Goal: Consume media (video, audio): Consume media (video, audio)

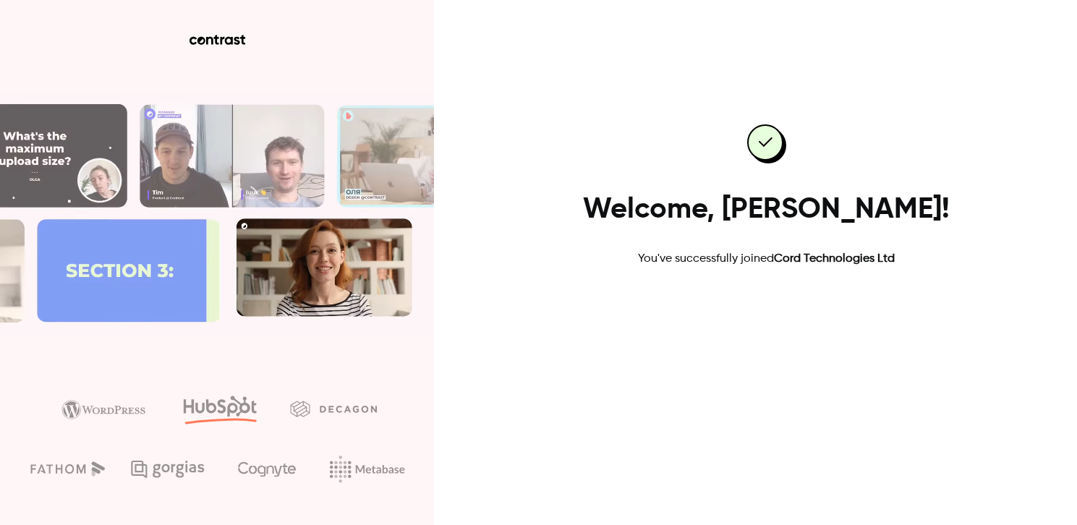
click at [780, 315] on link "Go to dashboard" at bounding box center [766, 313] width 123 height 35
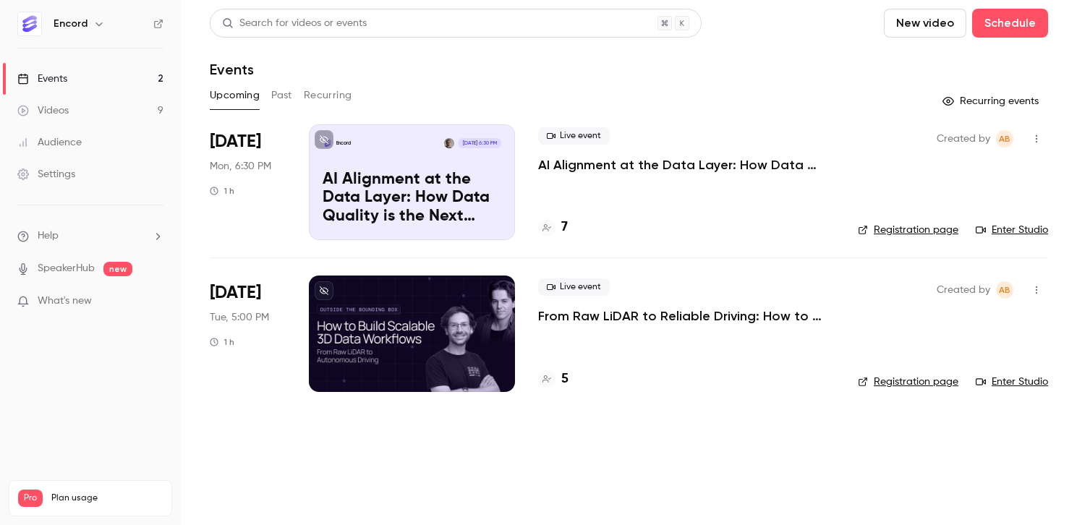
click at [97, 28] on icon "button" at bounding box center [99, 24] width 12 height 12
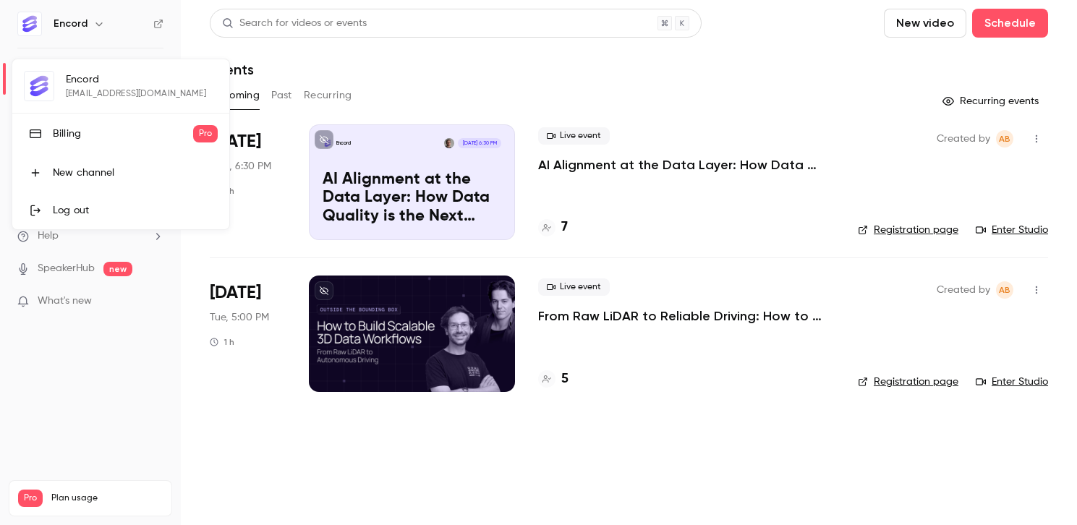
click at [90, 20] on div at bounding box center [538, 262] width 1077 height 525
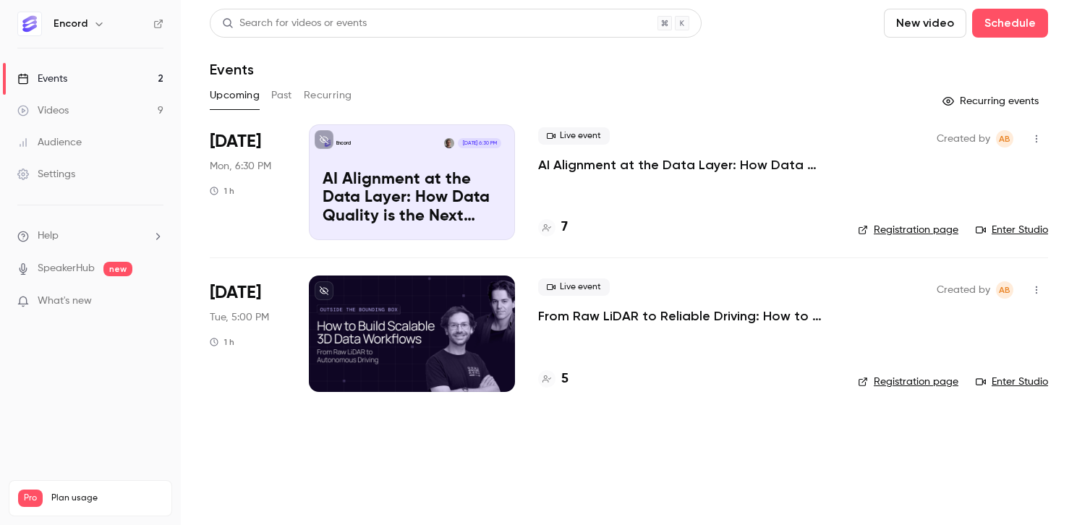
click at [69, 105] on div "Videos" at bounding box center [42, 110] width 51 height 14
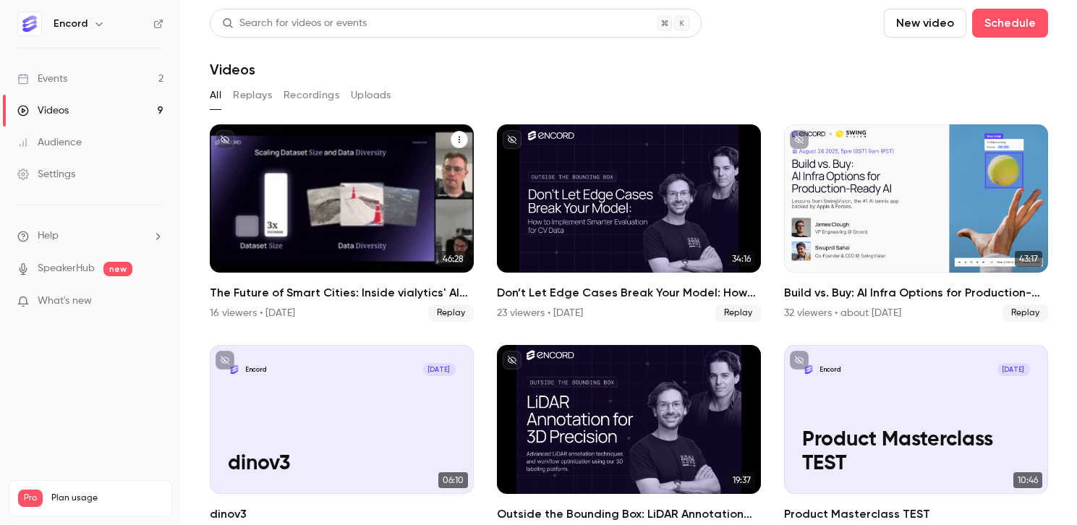
click at [460, 139] on icon "The Future of Smart Cities: Inside vialytics' AI Data Stack" at bounding box center [459, 139] width 9 height 9
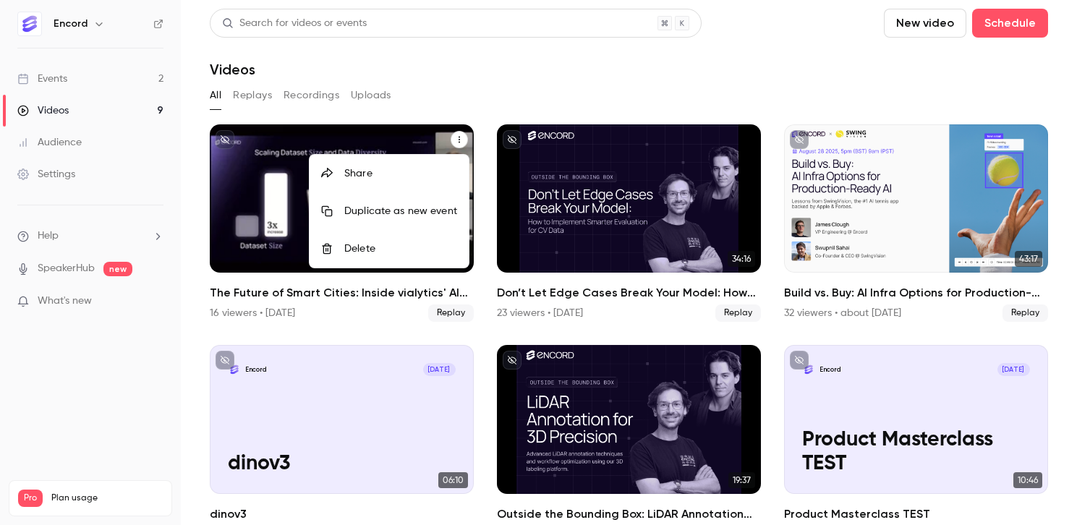
click at [467, 84] on div at bounding box center [538, 262] width 1077 height 525
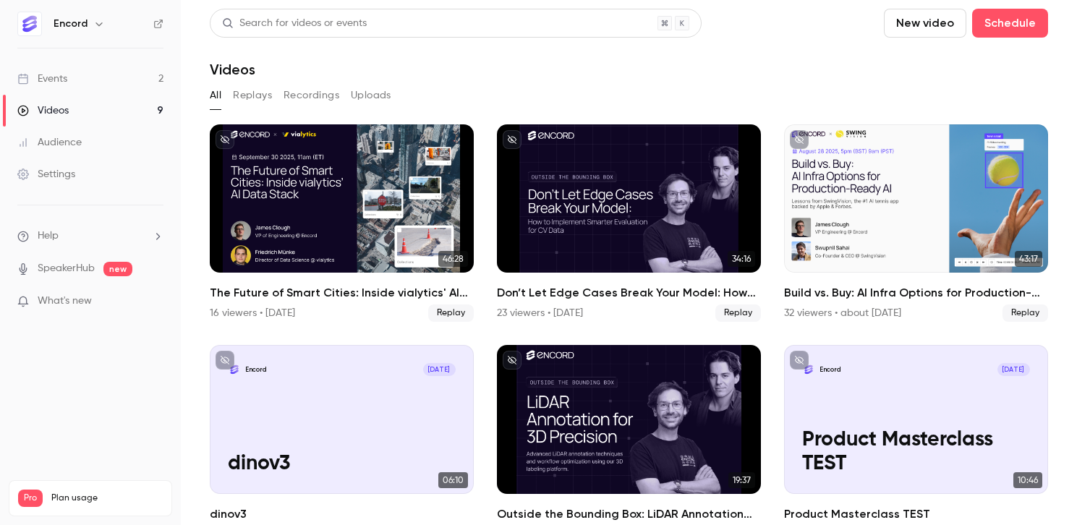
click at [96, 24] on icon "button" at bounding box center [98, 24] width 7 height 4
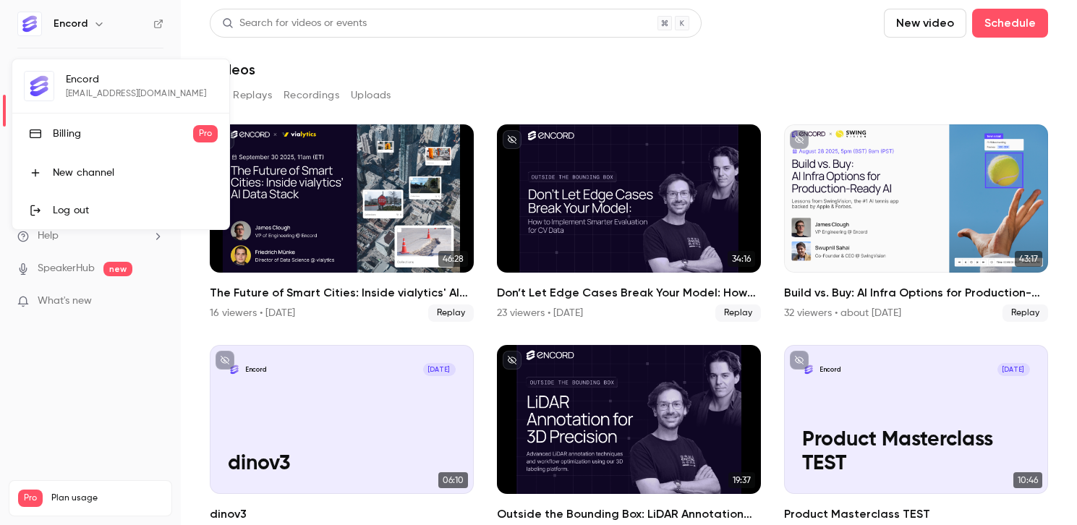
click at [96, 24] on div at bounding box center [538, 262] width 1077 height 525
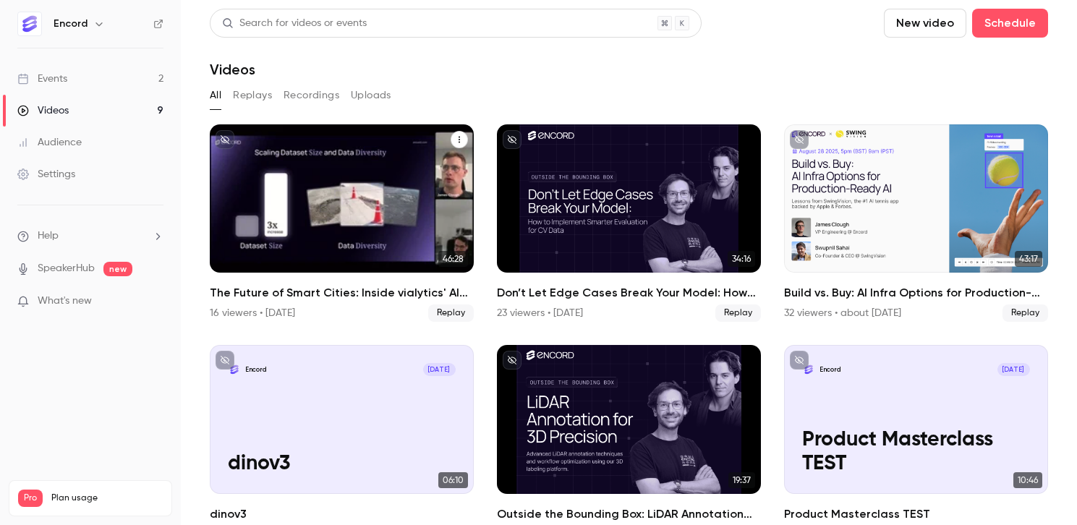
click at [457, 140] on icon "The Future of Smart Cities: Inside vialytics' AI Data Stack" at bounding box center [459, 139] width 9 height 9
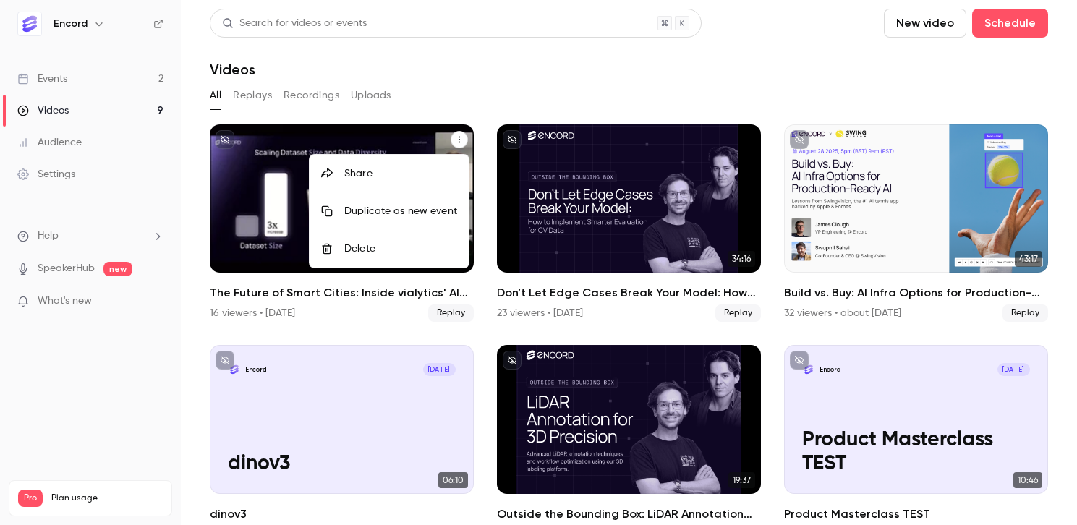
click at [434, 98] on div at bounding box center [538, 262] width 1077 height 525
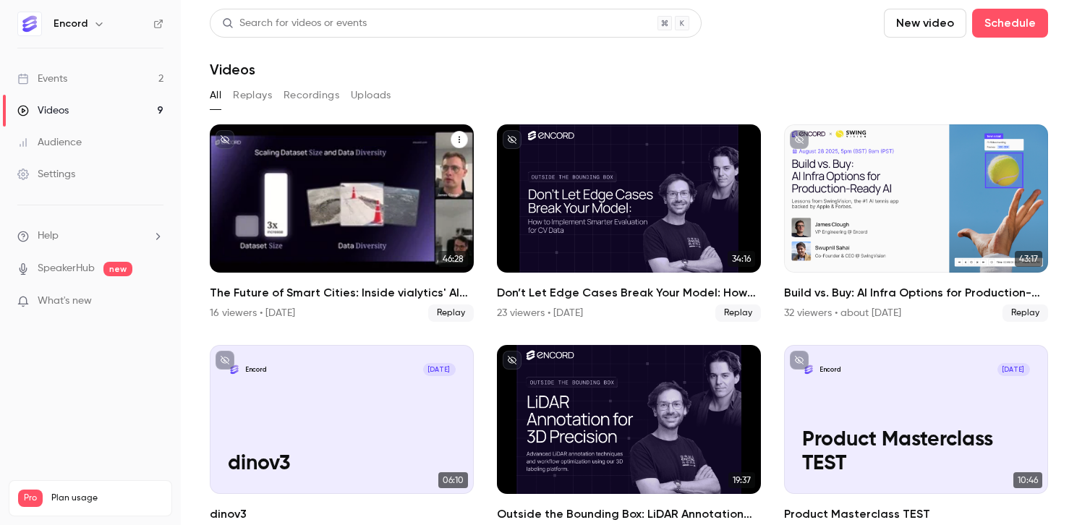
click at [91, 295] on p "What's new" at bounding box center [78, 301] width 123 height 15
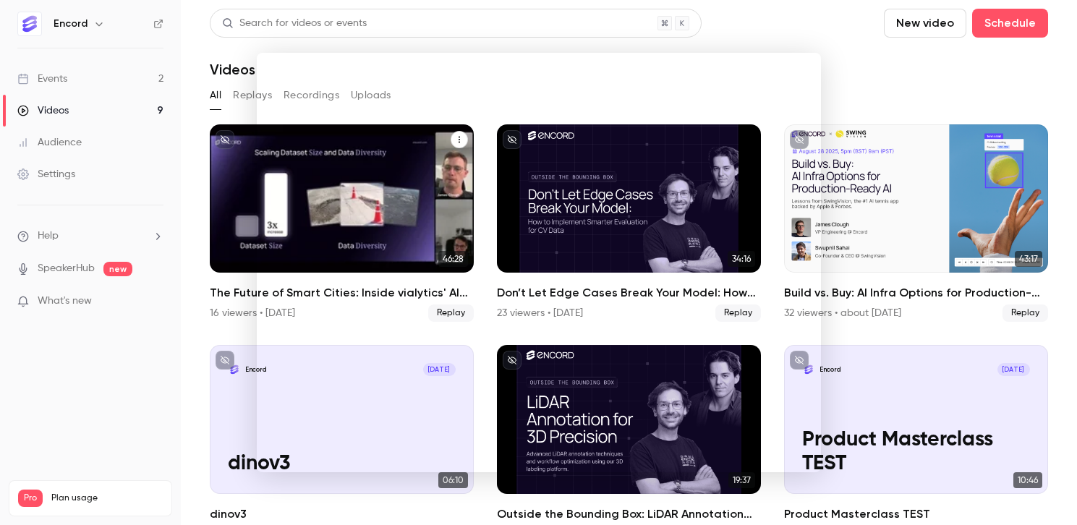
click at [867, 84] on div at bounding box center [538, 262] width 1077 height 525
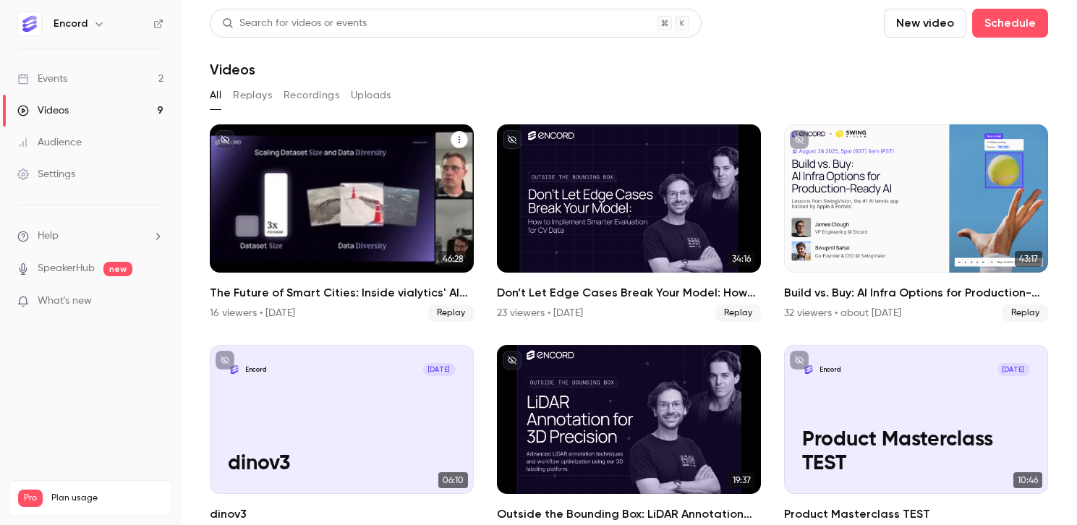
click at [370, 289] on h2 "The Future of Smart Cities: Inside vialytics' AI Data Stack" at bounding box center [342, 292] width 264 height 17
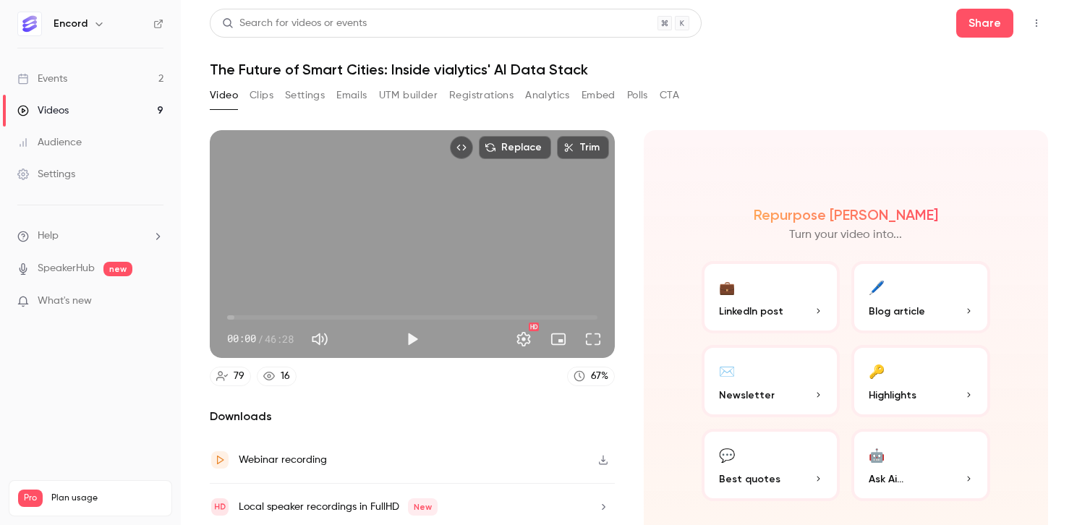
scroll to position [51, 0]
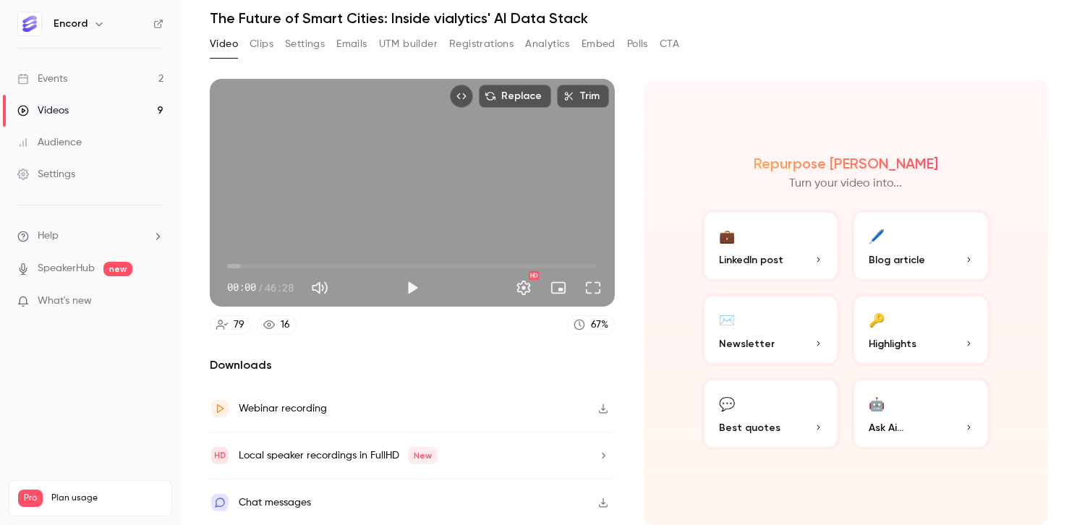
click at [935, 244] on button "🖊️ Blog article" at bounding box center [920, 246] width 139 height 72
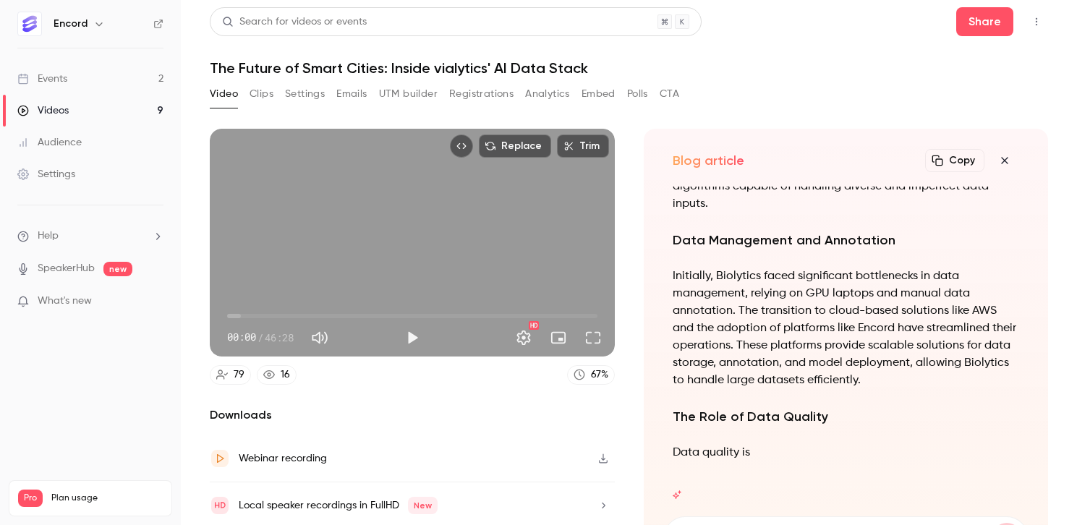
scroll to position [1, 0]
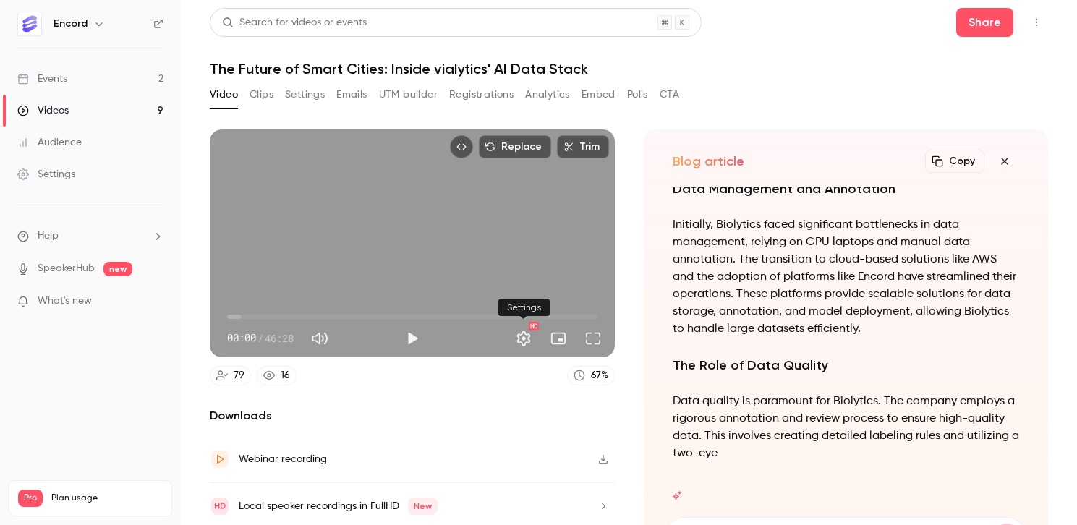
click at [518, 338] on button "Settings" at bounding box center [523, 338] width 29 height 29
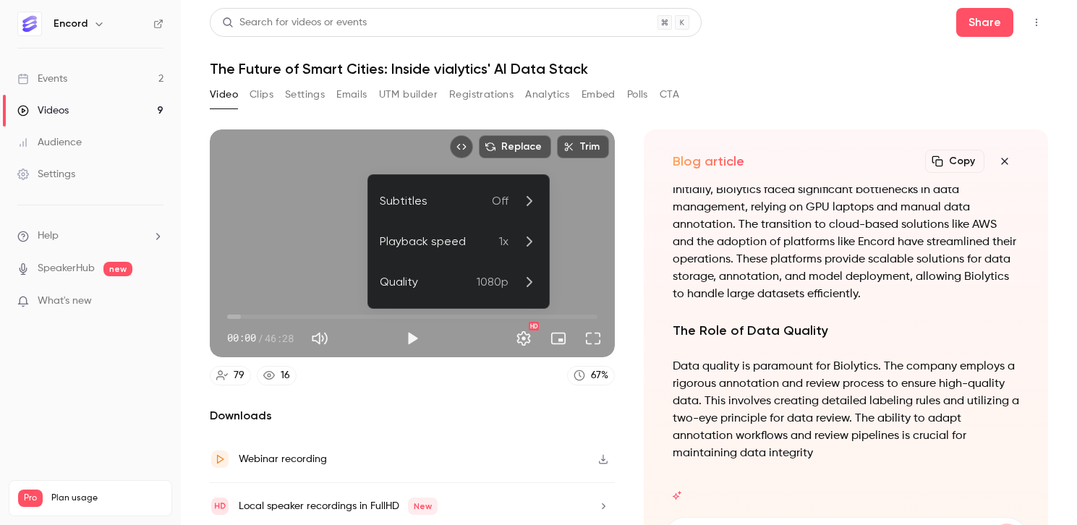
click at [525, 338] on div at bounding box center [538, 262] width 1077 height 525
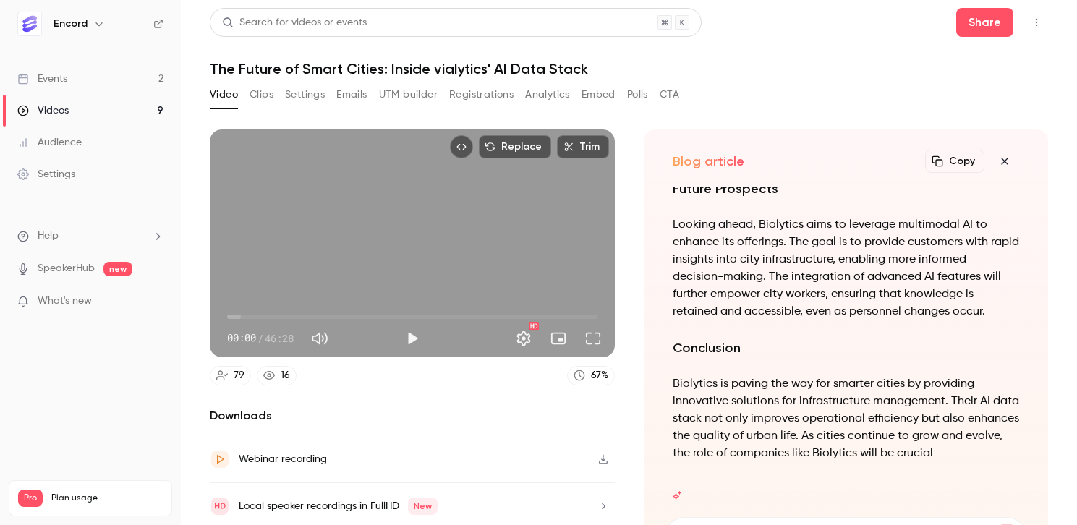
scroll to position [51, 0]
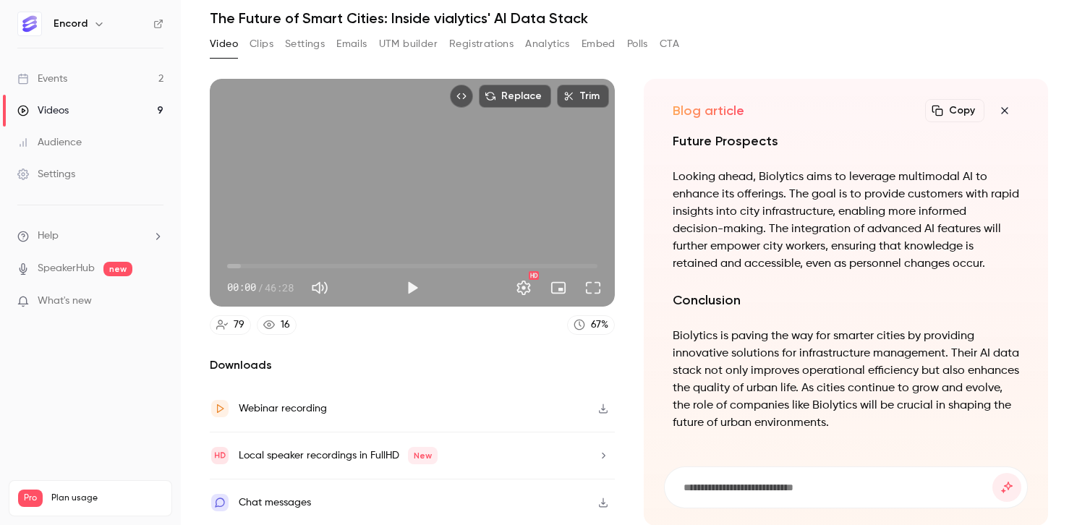
click at [998, 107] on icon "button" at bounding box center [1004, 111] width 17 height 12
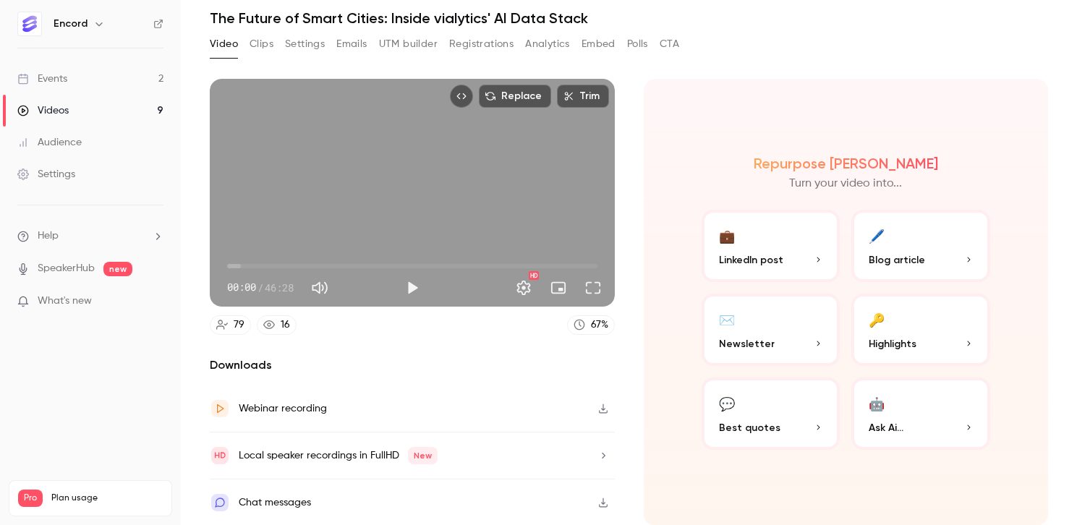
click at [309, 40] on button "Settings" at bounding box center [305, 44] width 40 height 23
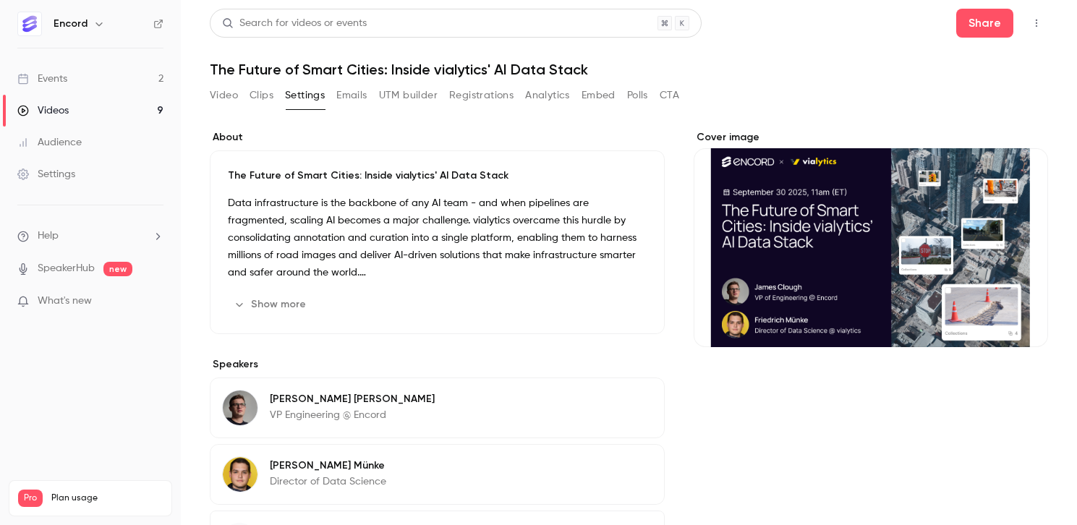
click at [210, 98] on button "Video" at bounding box center [224, 95] width 28 height 23
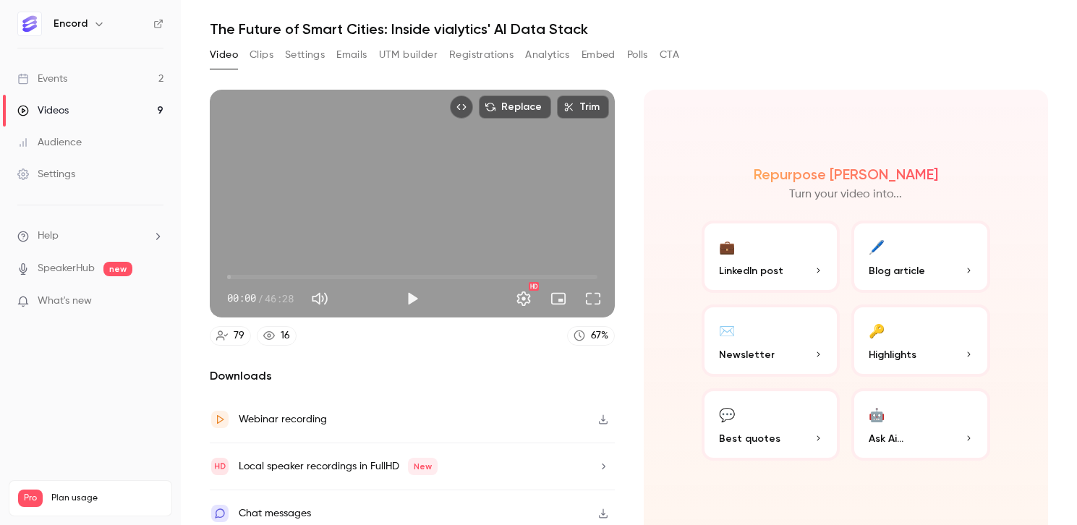
scroll to position [51, 0]
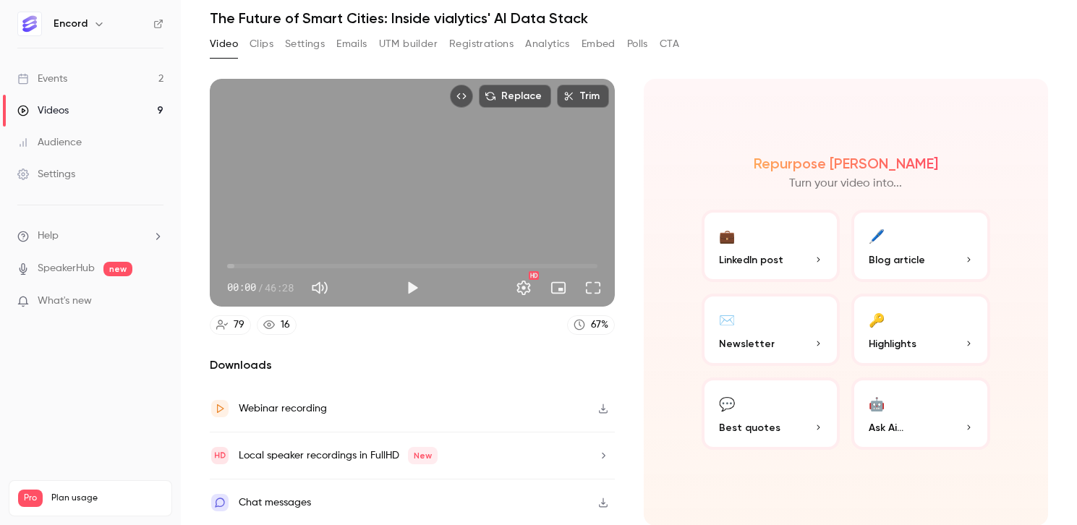
click at [256, 363] on h2 "Downloads" at bounding box center [412, 364] width 405 height 17
click at [293, 500] on div "Chat messages" at bounding box center [275, 502] width 72 height 17
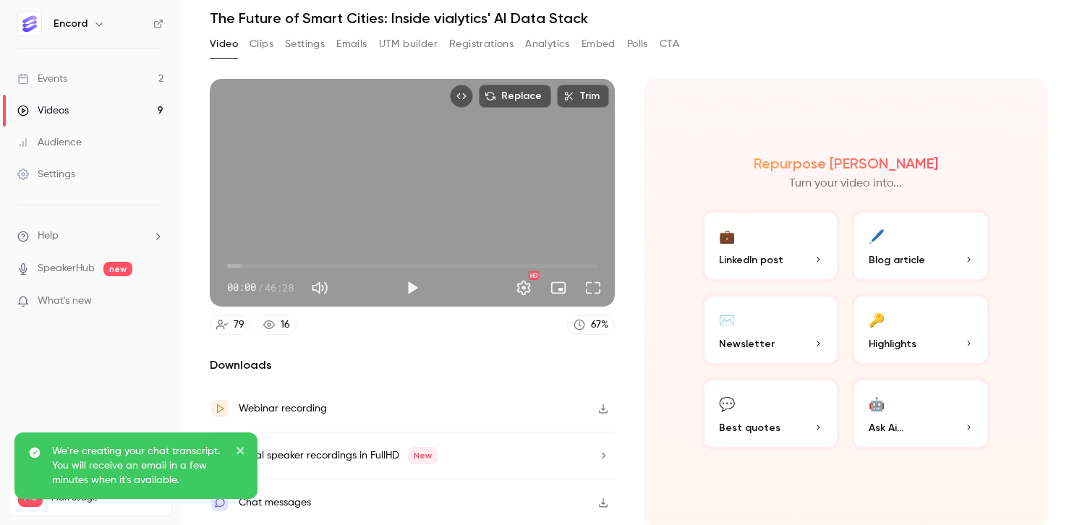
click at [238, 448] on icon "close" at bounding box center [239, 450] width 7 height 7
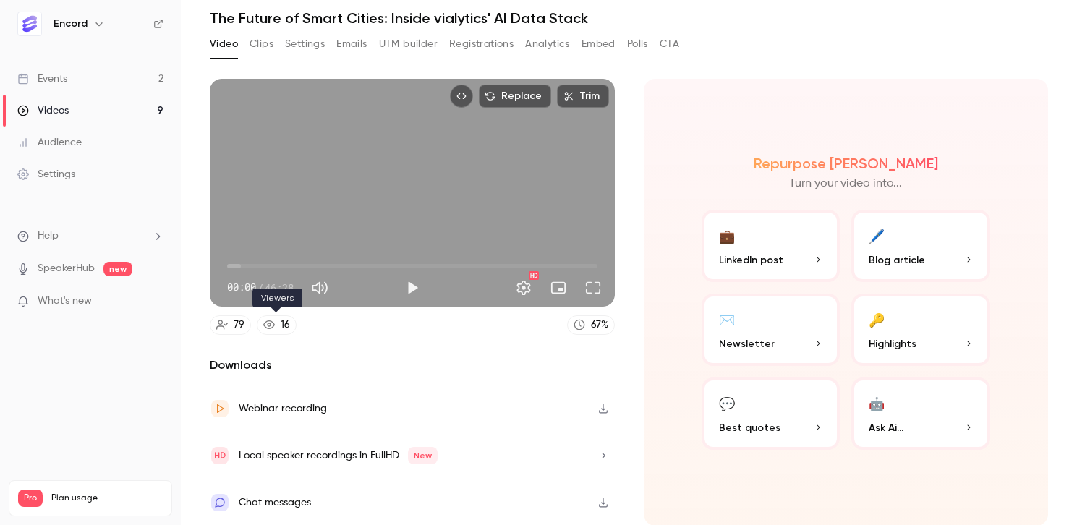
click at [283, 325] on div "16" at bounding box center [285, 324] width 9 height 15
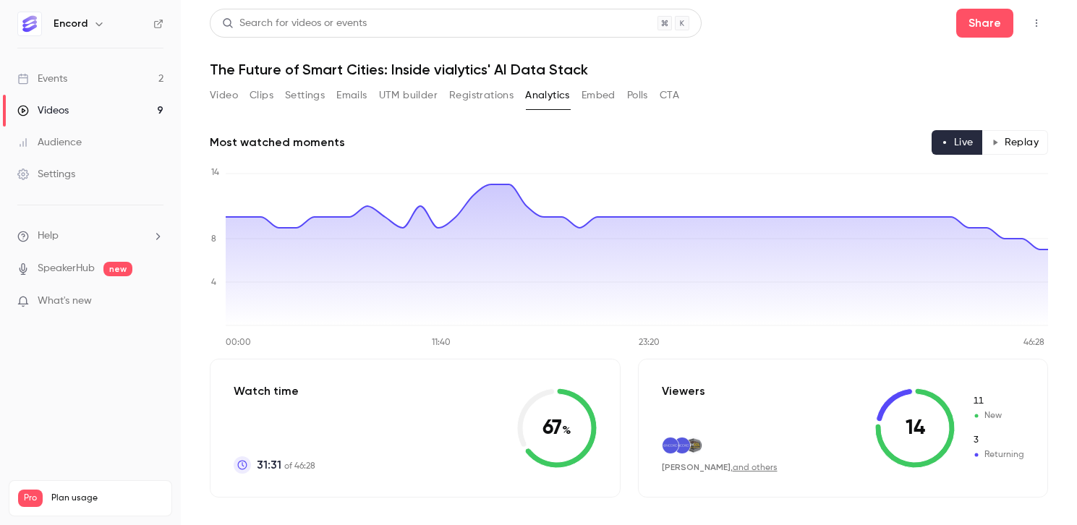
click at [221, 97] on button "Video" at bounding box center [224, 95] width 28 height 23
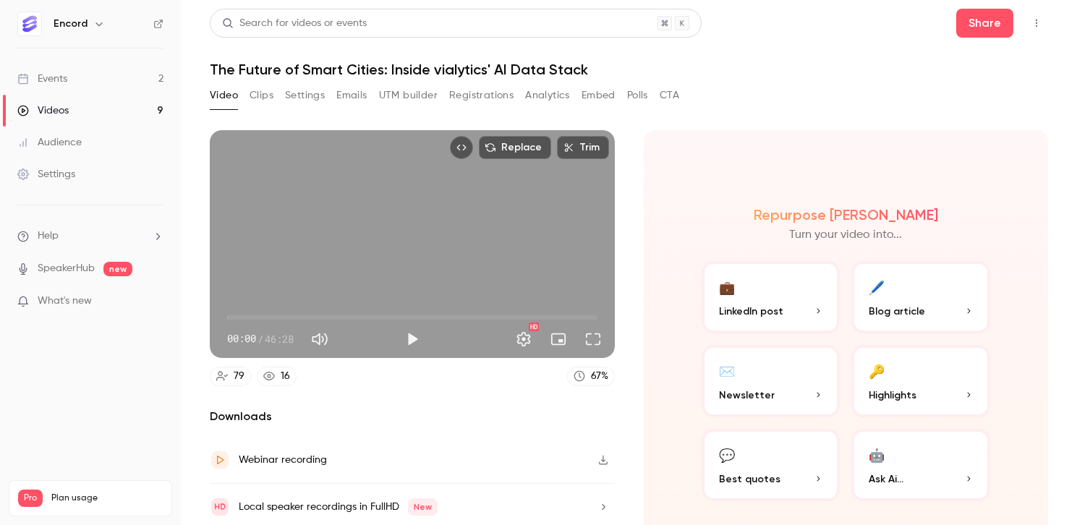
click at [262, 97] on button "Clips" at bounding box center [261, 95] width 24 height 23
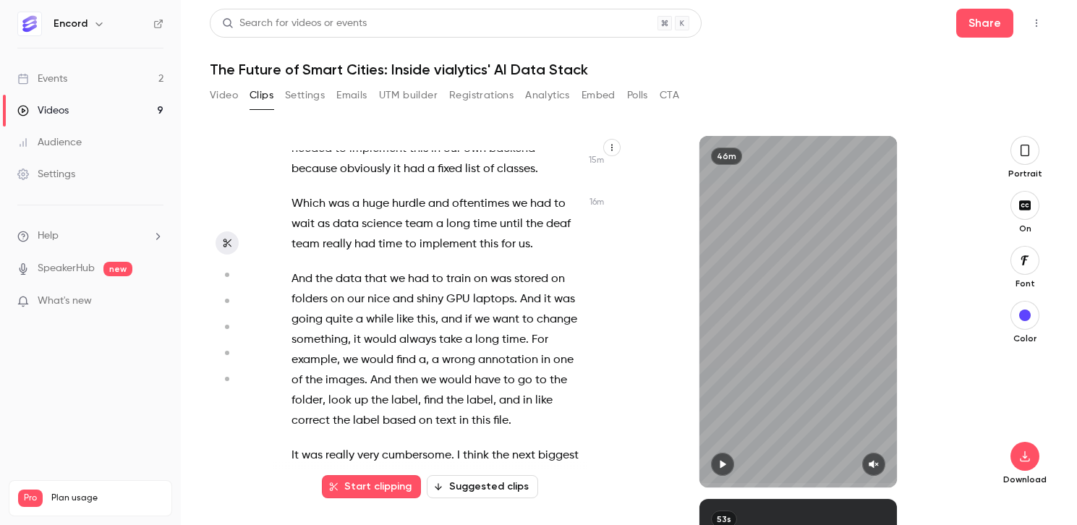
scroll to position [6122, 0]
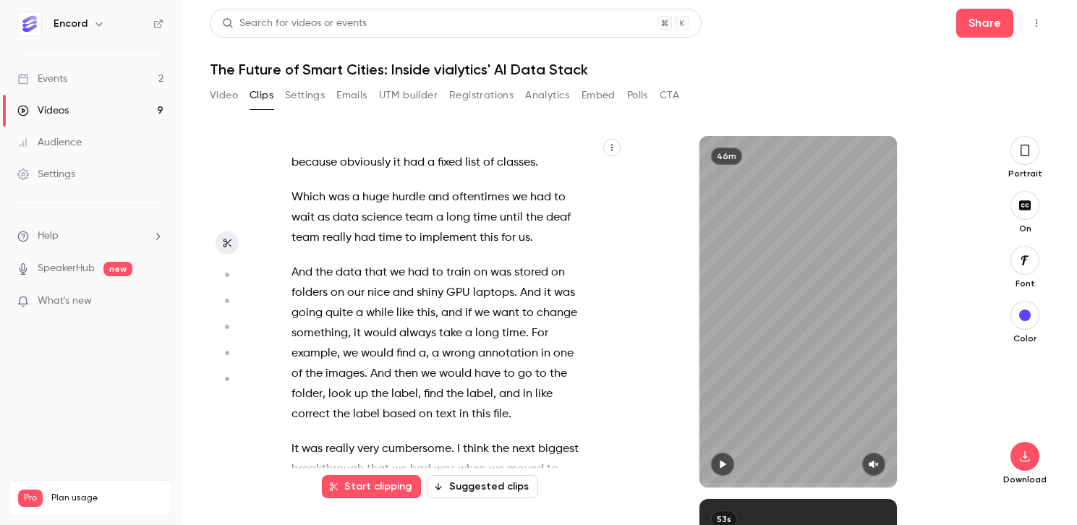
click at [612, 147] on icon "button" at bounding box center [611, 148] width 1 height 7
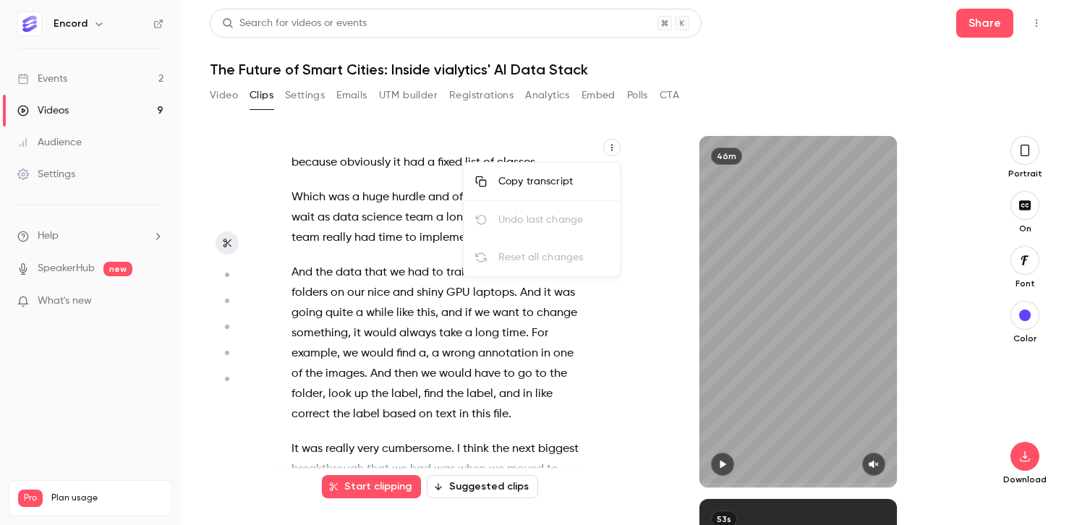
click at [526, 179] on div "Copy transcript" at bounding box center [553, 181] width 110 height 14
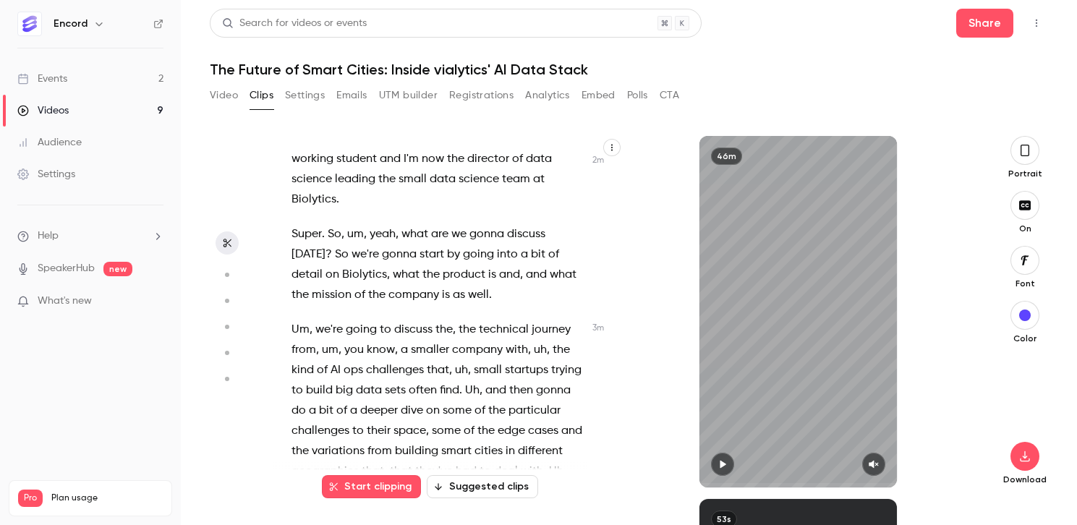
scroll to position [420, 0]
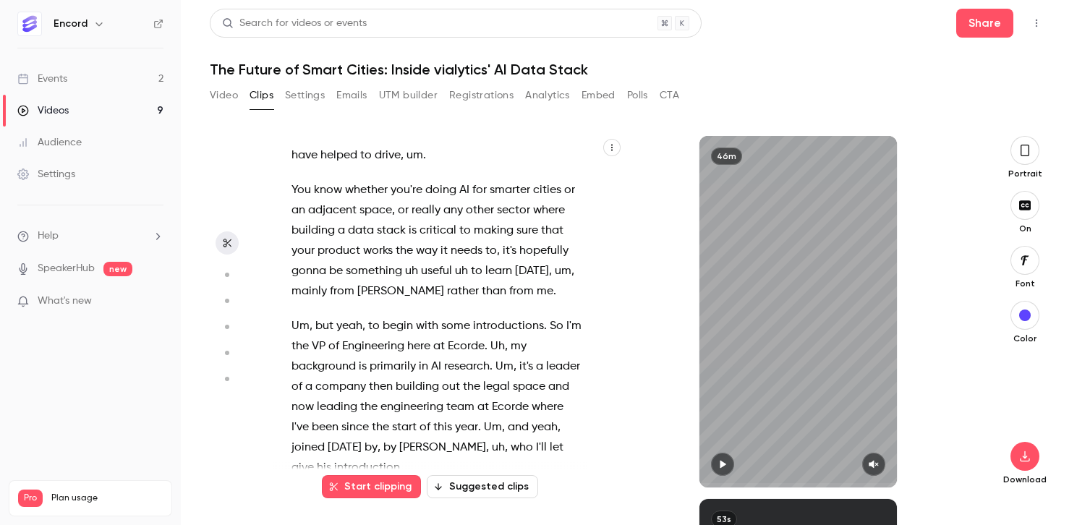
click at [227, 93] on button "Video" at bounding box center [224, 95] width 28 height 23
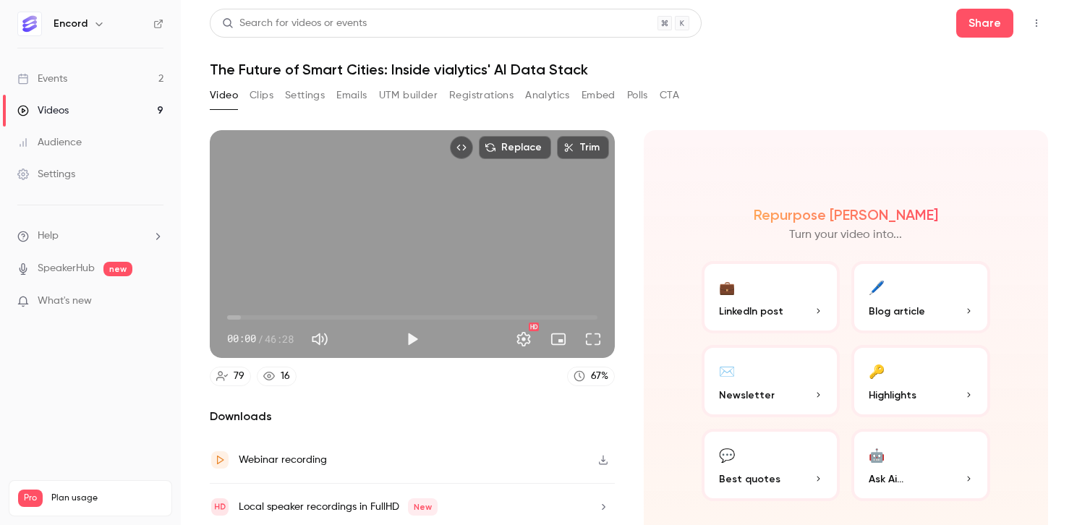
click at [56, 105] on div "Videos" at bounding box center [42, 110] width 51 height 14
